Goal: Find specific page/section: Find specific page/section

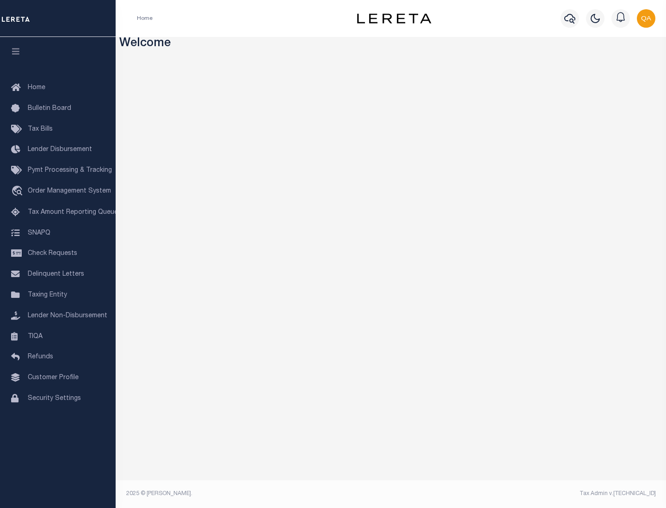
click at [58, 336] on link "TIQA" at bounding box center [58, 337] width 116 height 21
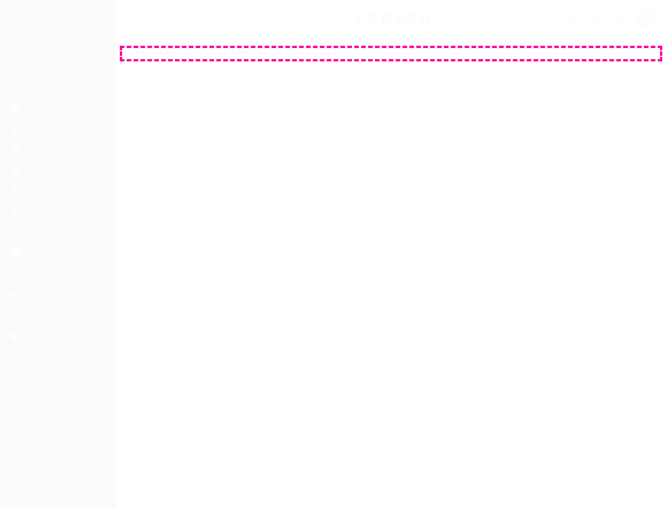
select select "200"
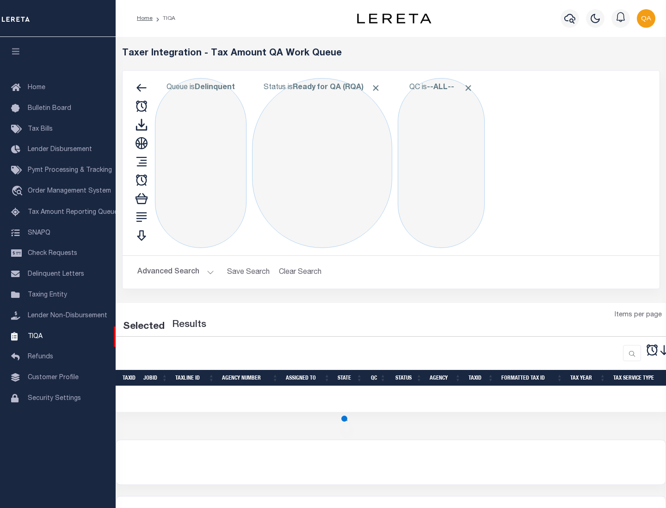
select select "200"
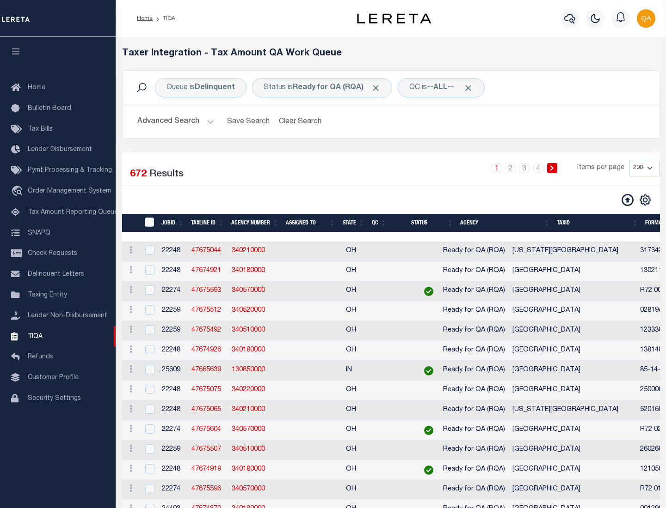
click at [379, 88] on span "Click to Remove" at bounding box center [376, 88] width 10 height 10
